Goal: Information Seeking & Learning: Learn about a topic

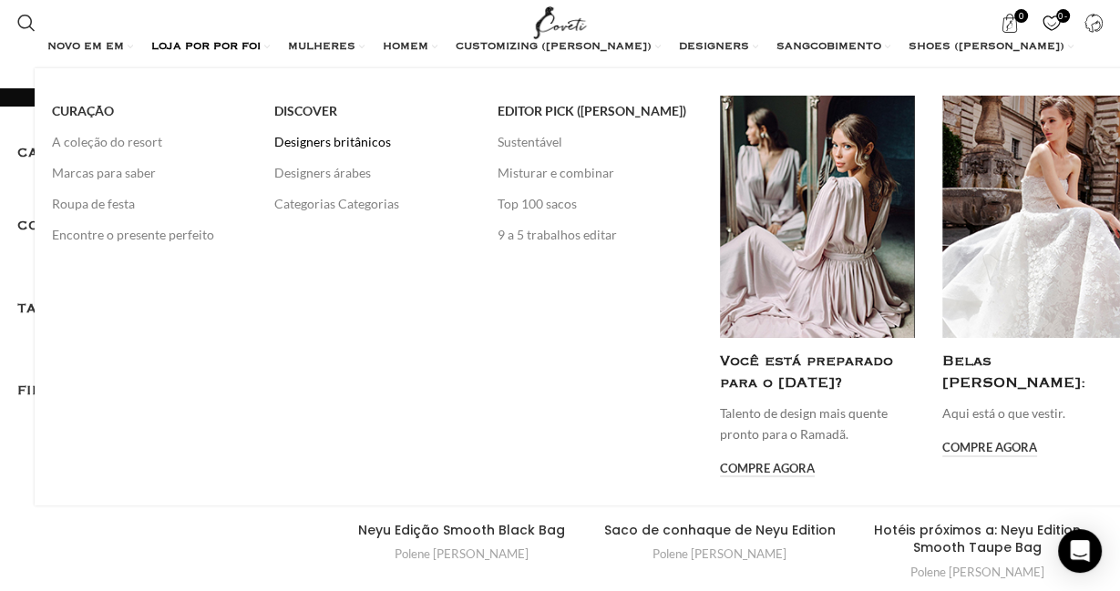
click at [348, 144] on link "Designers britânicos" at bounding box center [371, 142] width 195 height 31
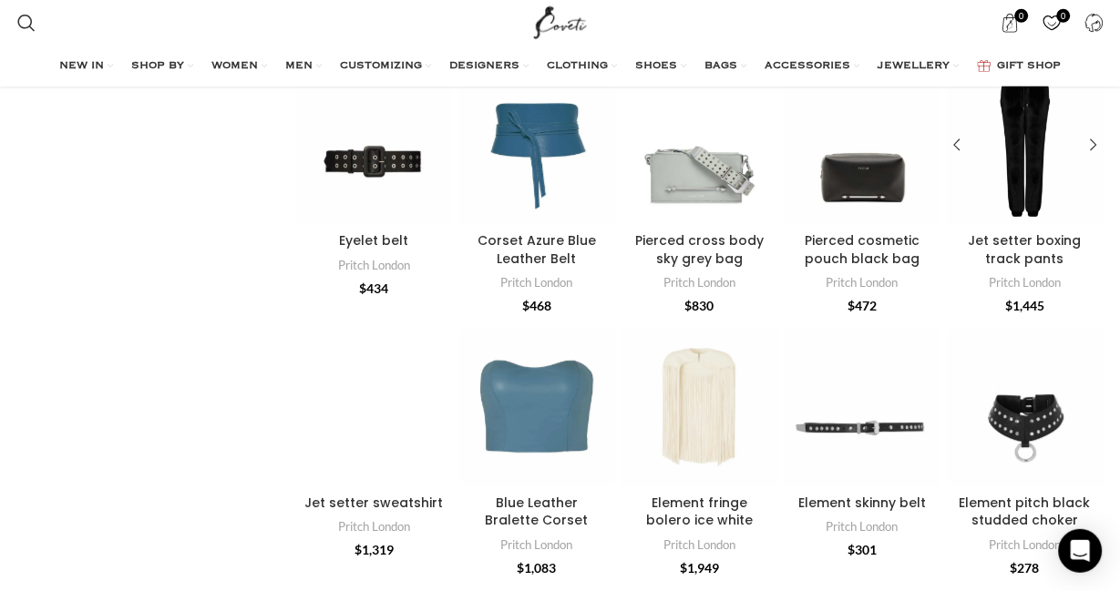
scroll to position [385, 0]
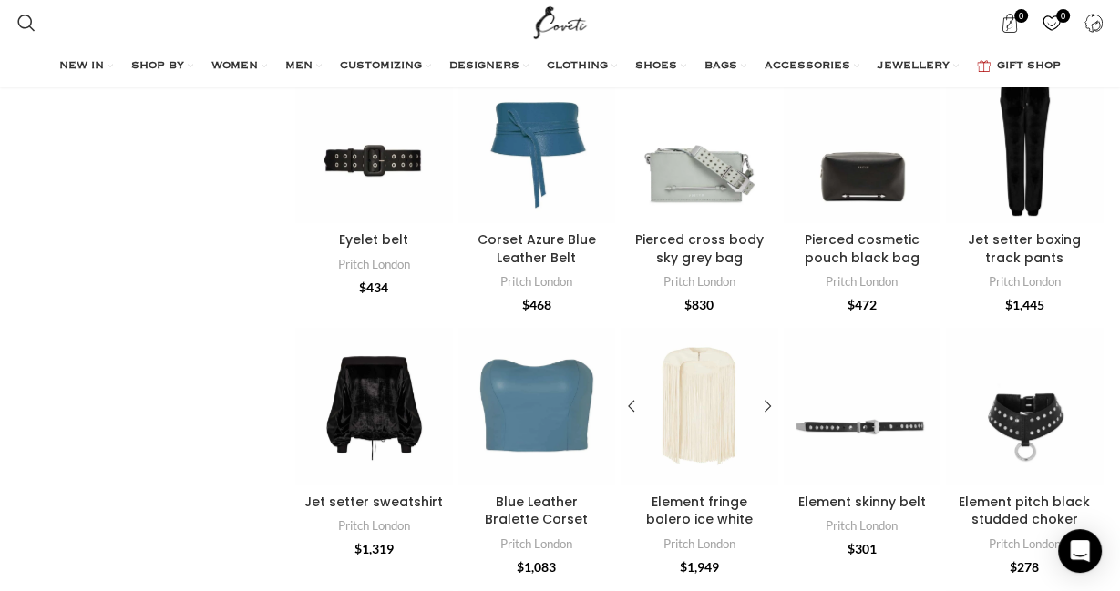
click at [699, 382] on div "Element fringe bolero ice white" at bounding box center [718, 407] width 39 height 158
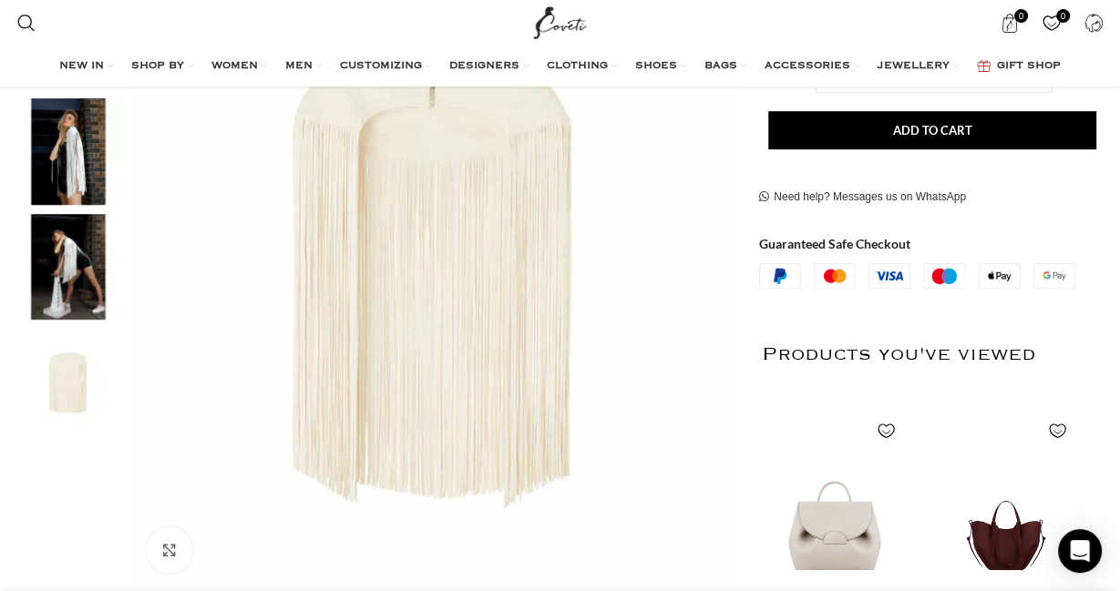
scroll to position [288, 0]
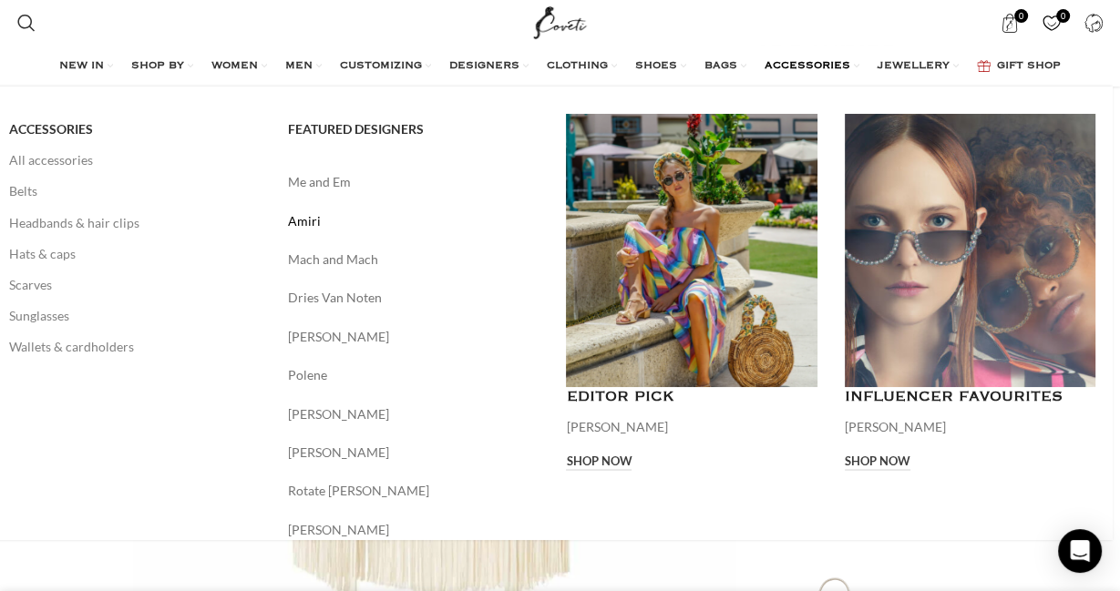
click at [319, 219] on link "Amiri" at bounding box center [414, 221] width 252 height 20
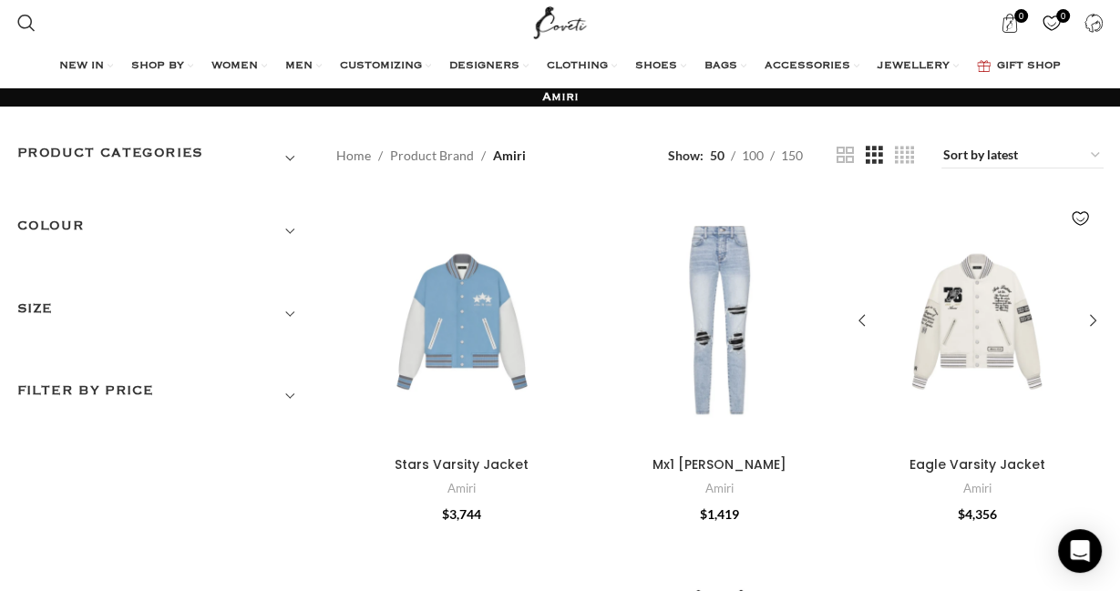
click at [983, 312] on div "Eagle Varsity Jacket" at bounding box center [977, 322] width 36 height 252
